Goal: Check status: Check status

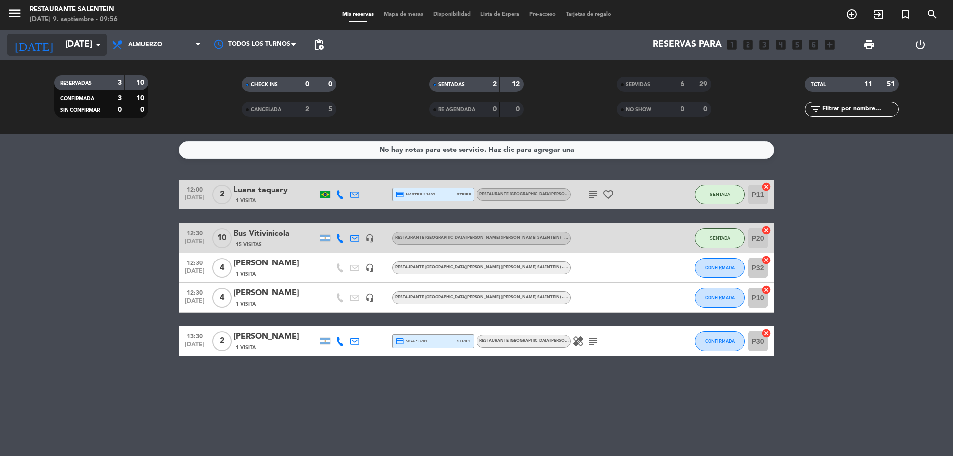
click at [97, 41] on icon "arrow_drop_down" at bounding box center [98, 45] width 12 height 12
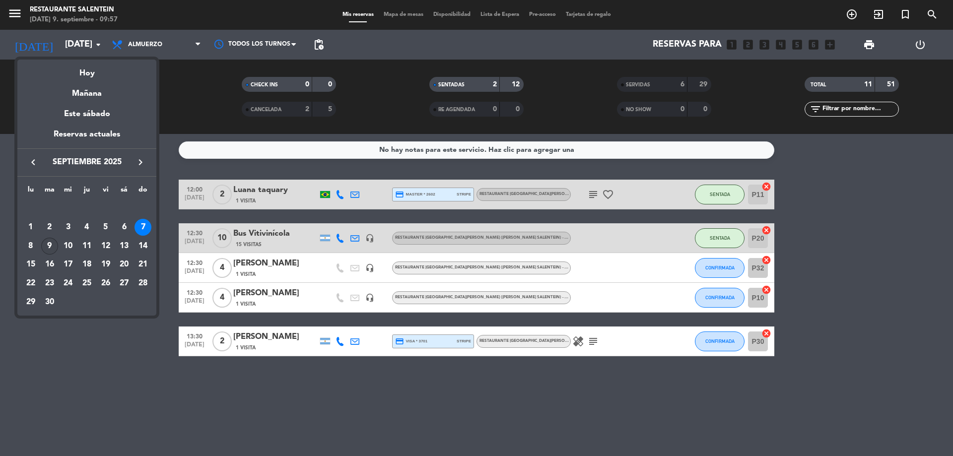
click at [49, 244] on div "9" at bounding box center [49, 246] width 17 height 17
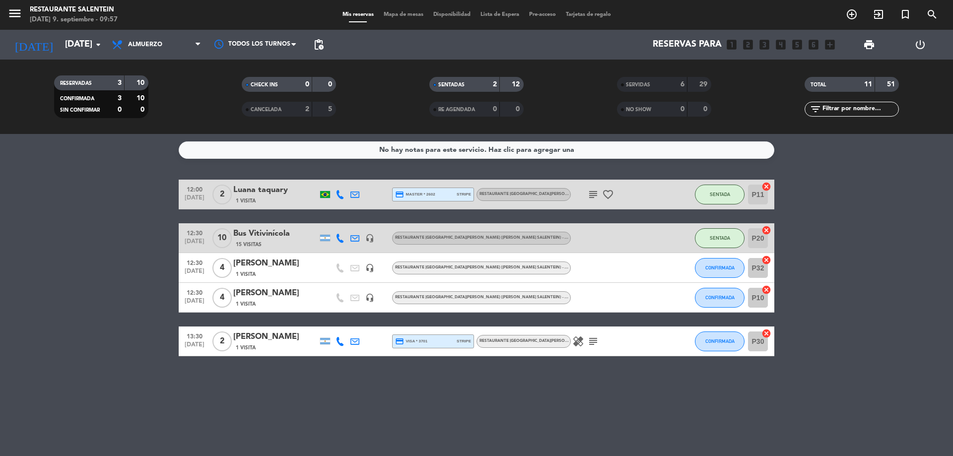
type input "[DATE]"
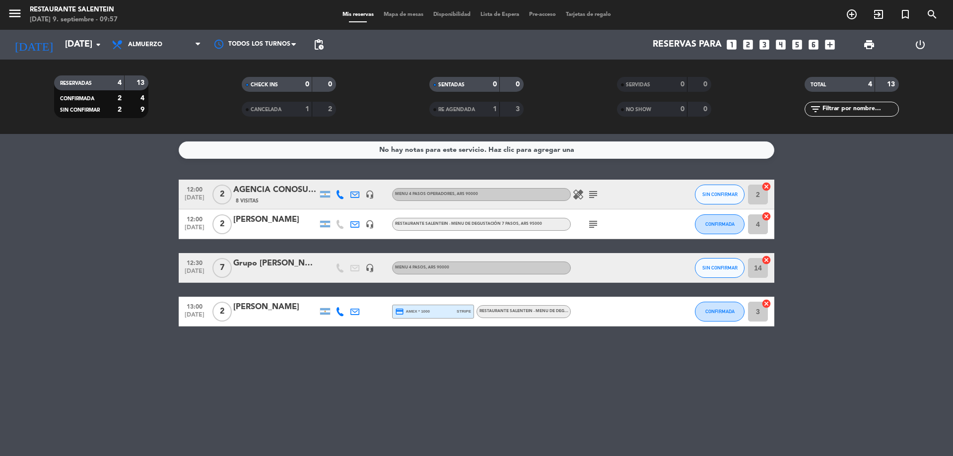
click at [369, 270] on icon "headset_mic" at bounding box center [369, 267] width 9 height 9
click at [133, 291] on bookings-row "12:00 [DATE] 2 AGENCIA CONOSUR ([PERSON_NAME]) 8 Visitas headset_mic Menu 4 pas…" at bounding box center [476, 253] width 953 height 147
click at [13, 15] on icon "menu" at bounding box center [14, 13] width 15 height 15
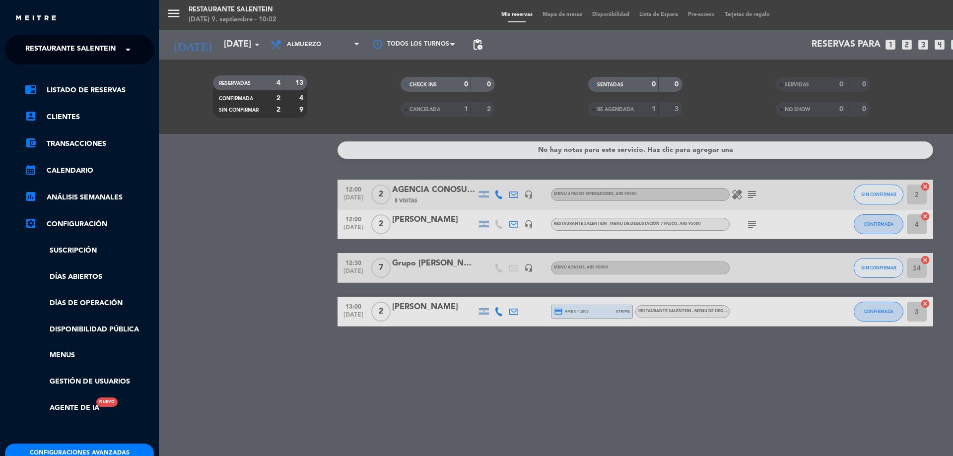
click at [67, 56] on span "Restaurante Salentein" at bounding box center [70, 49] width 90 height 21
click at [72, 80] on span "Bodega Salentein" at bounding box center [45, 76] width 71 height 11
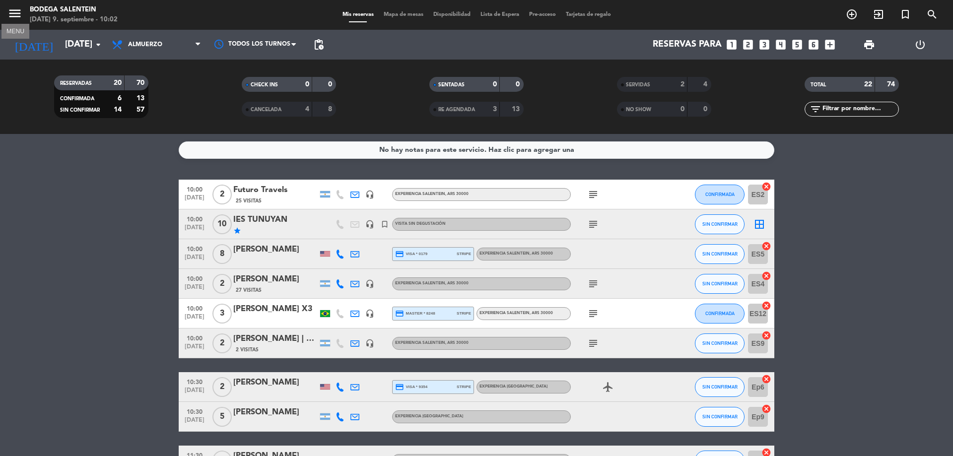
click at [17, 21] on button "menu" at bounding box center [14, 15] width 15 height 18
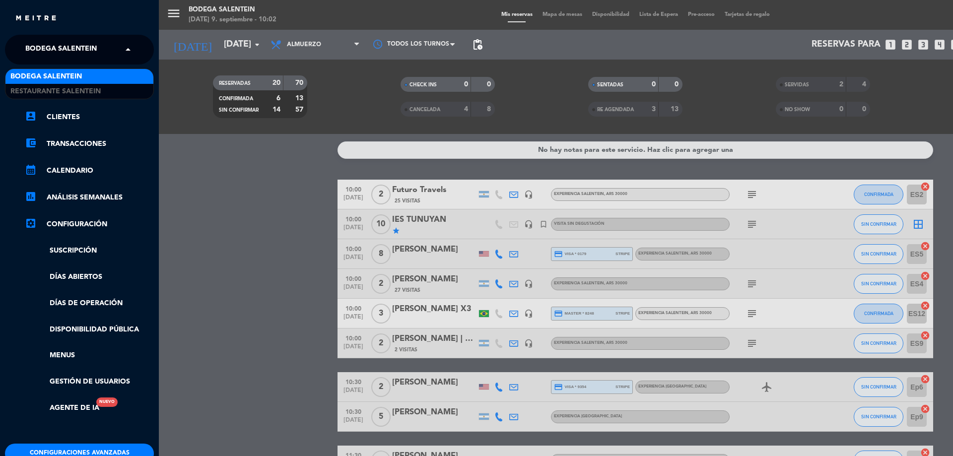
drag, startPoint x: 56, startPoint y: 44, endPoint x: 58, endPoint y: 52, distance: 8.7
click at [57, 47] on span "Bodega Salentein" at bounding box center [60, 49] width 71 height 21
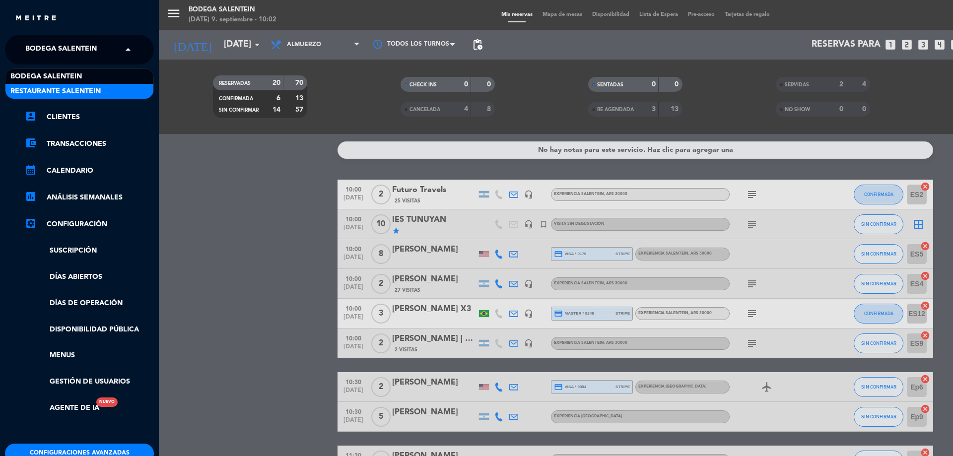
click at [58, 84] on div "Restaurante Salentein" at bounding box center [79, 91] width 148 height 15
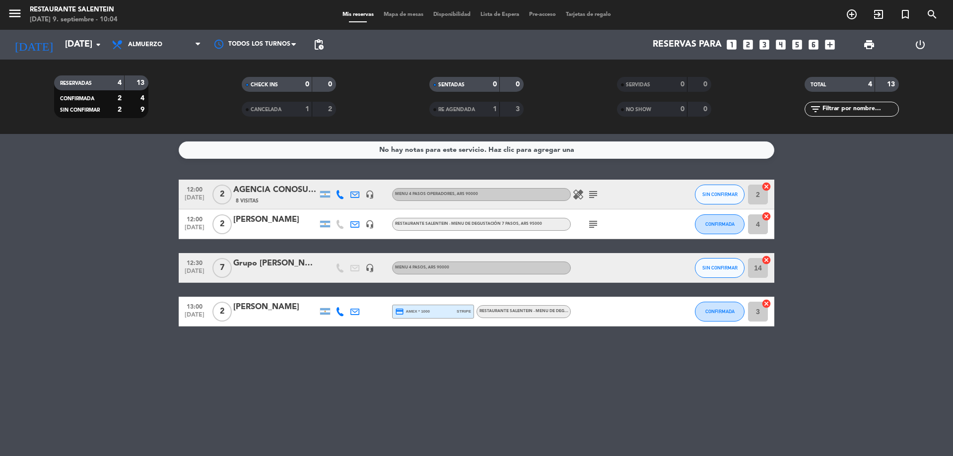
click at [370, 268] on icon "headset_mic" at bounding box center [369, 267] width 9 height 9
click at [115, 276] on bookings-row "12:00 [DATE] 2 AGENCIA CONOSUR ([PERSON_NAME]) 8 Visitas headset_mic Menu 4 pas…" at bounding box center [476, 253] width 953 height 147
click at [78, 244] on bookings-row "12:00 [DATE] 2 AGENCIA CONOSUR ([PERSON_NAME]) 8 Visitas headset_mic Menu 4 pas…" at bounding box center [476, 253] width 953 height 147
click at [533, 309] on span "RESTAURANTE SALENTEIN - Menu de Degustación 7 pasos" at bounding box center [541, 311] width 124 height 4
